Goal: Navigation & Orientation: Find specific page/section

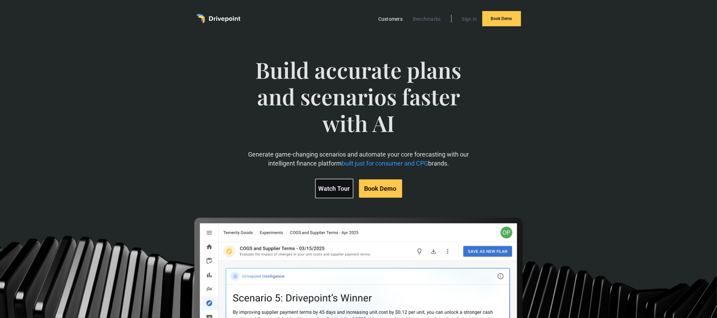
click at [392, 17] on link "Customers" at bounding box center [390, 19] width 31 height 9
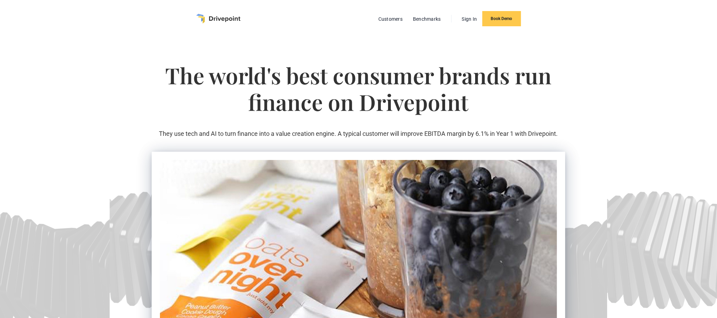
click at [222, 18] on img "home" at bounding box center [218, 19] width 44 height 10
